Goal: Information Seeking & Learning: Learn about a topic

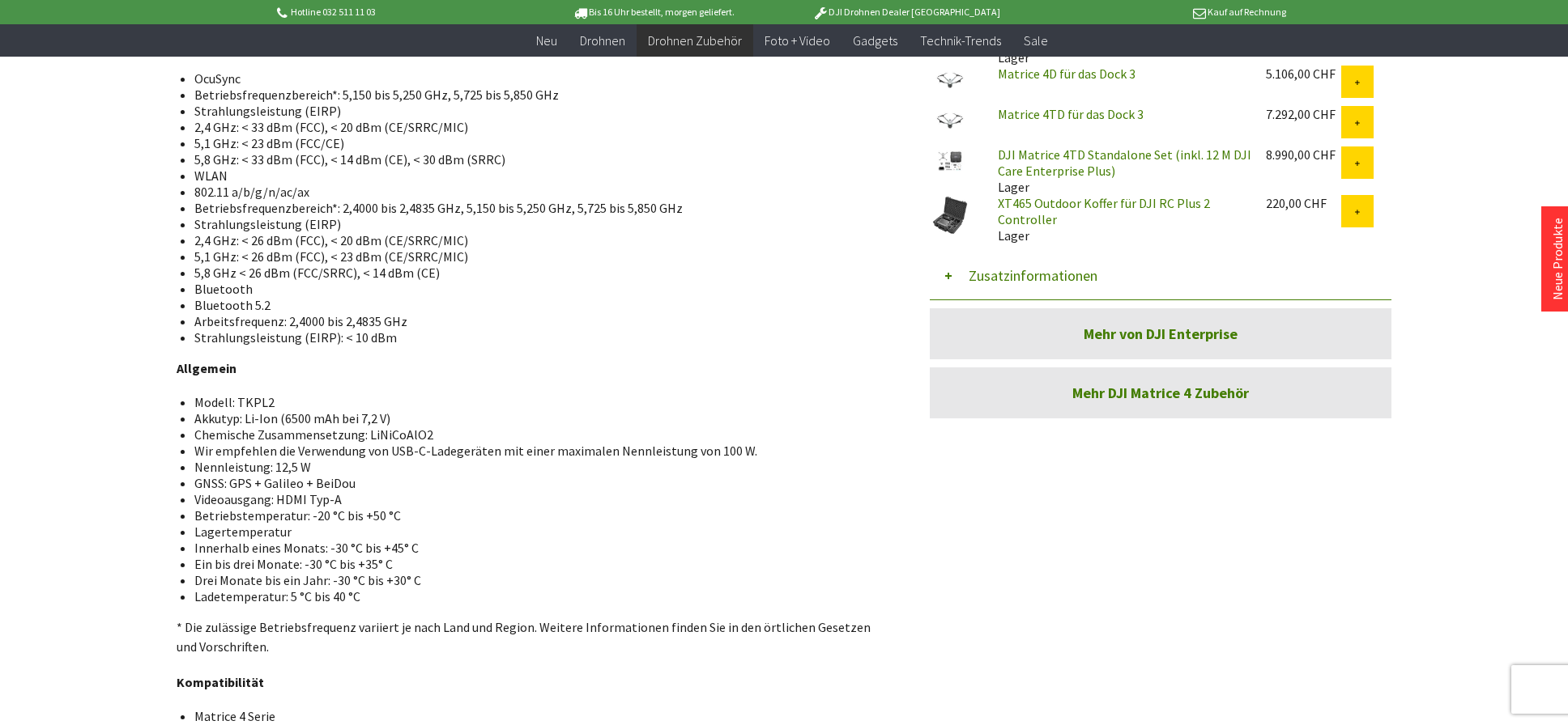
scroll to position [862, 0]
drag, startPoint x: 193, startPoint y: 400, endPoint x: 285, endPoint y: 400, distance: 92.0
click at [285, 400] on li "Modell: TKPL2" at bounding box center [531, 400] width 674 height 16
drag, startPoint x: 285, startPoint y: 400, endPoint x: 245, endPoint y: 402, distance: 40.0
copy li "Modell: TKPL2"
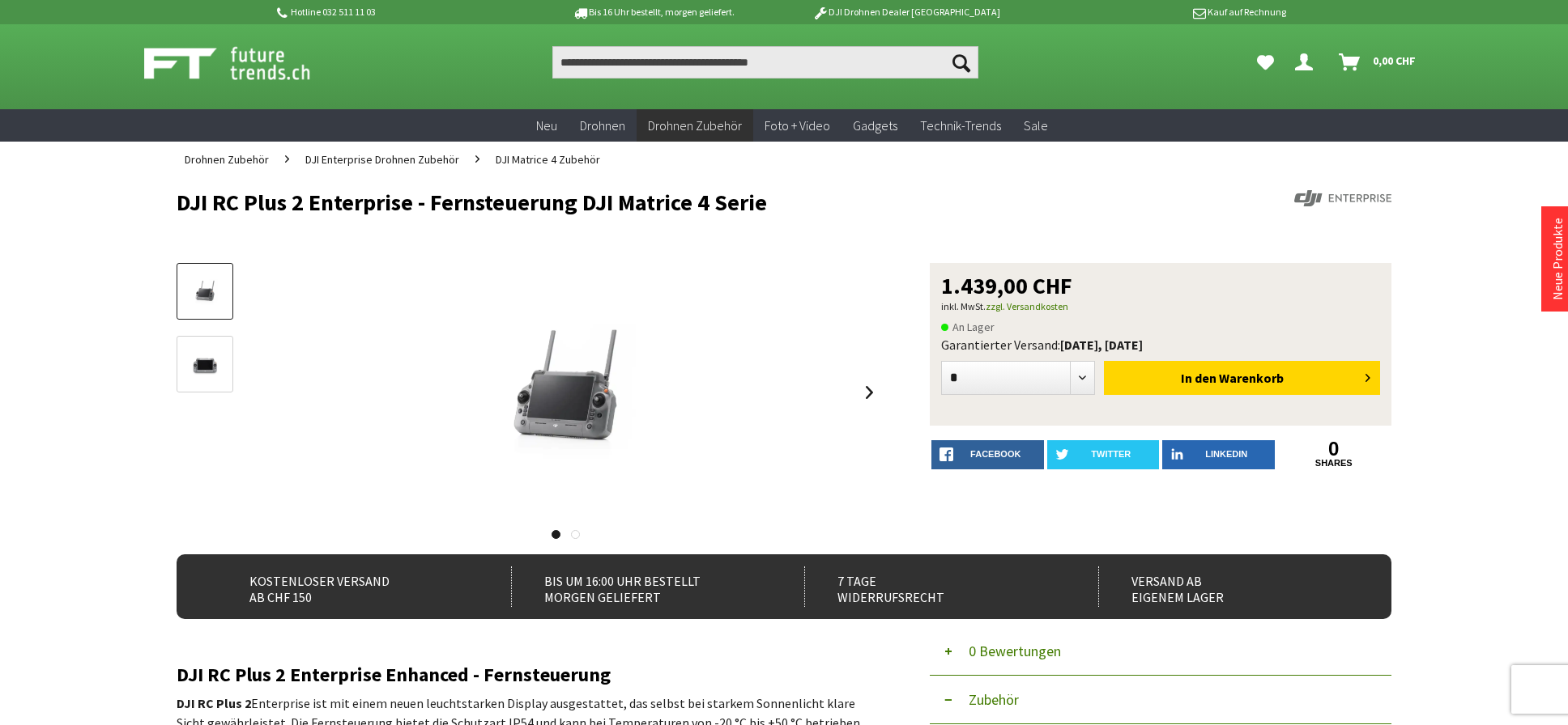
scroll to position [0, 0]
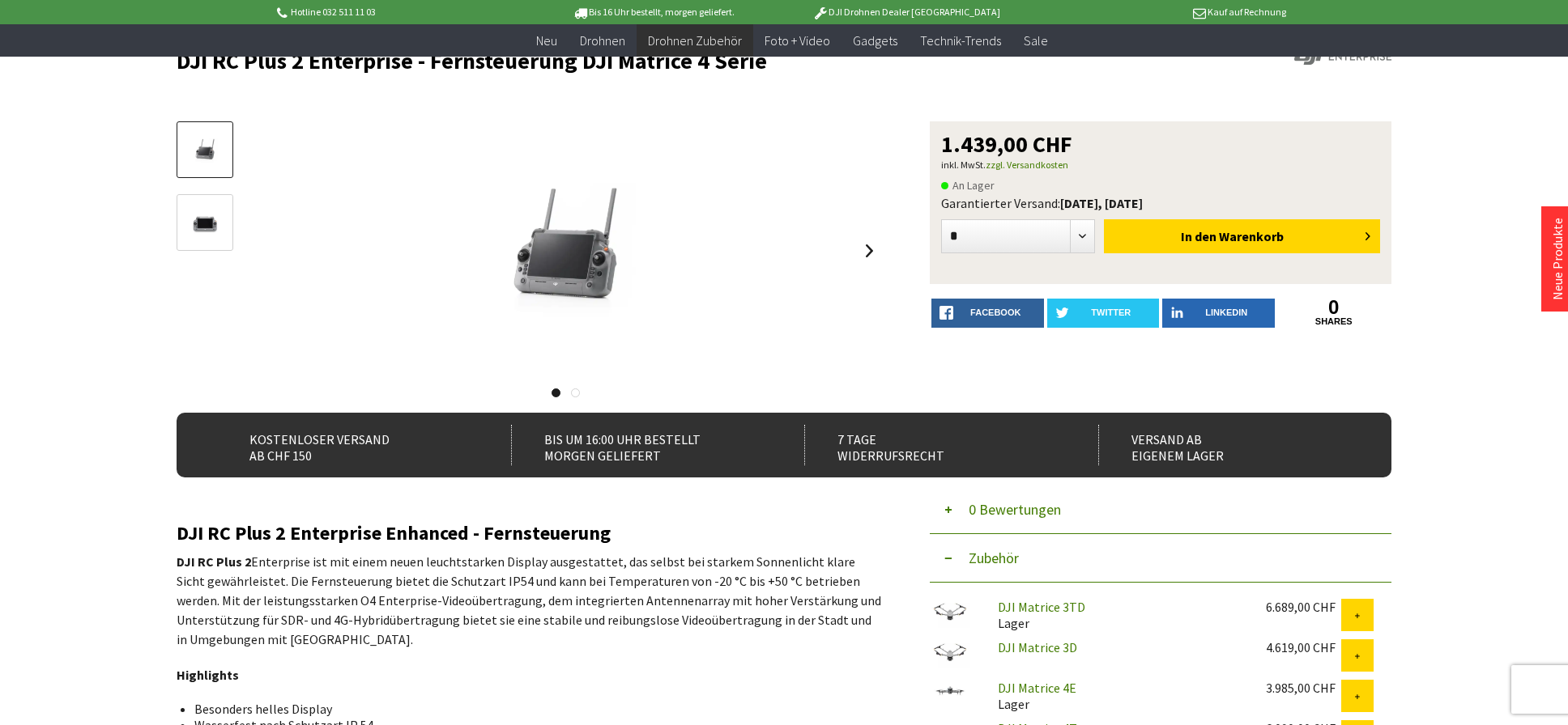
scroll to position [108, 0]
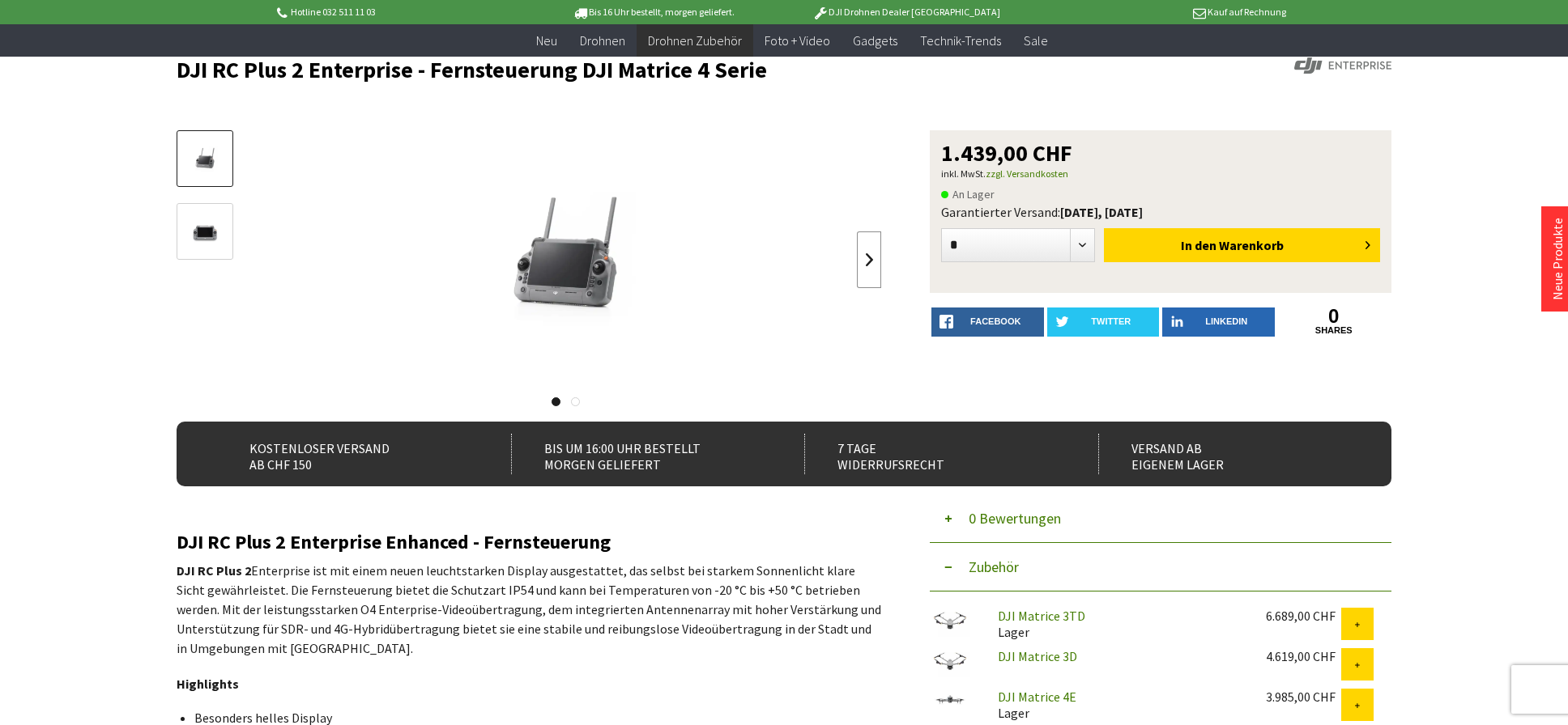
click at [870, 265] on link at bounding box center [869, 260] width 24 height 56
click at [213, 162] on img at bounding box center [205, 159] width 47 height 47
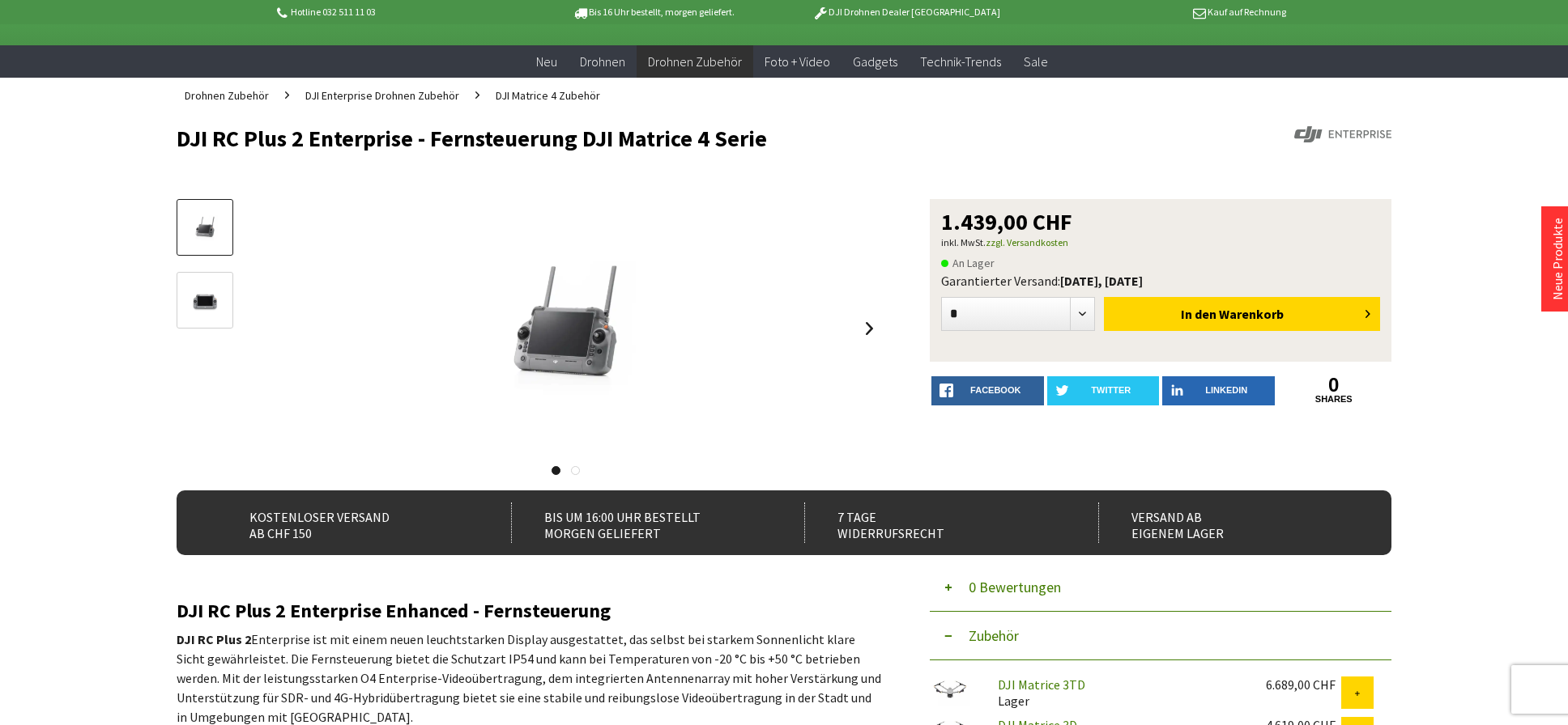
scroll to position [0, 0]
